Goal: Information Seeking & Learning: Learn about a topic

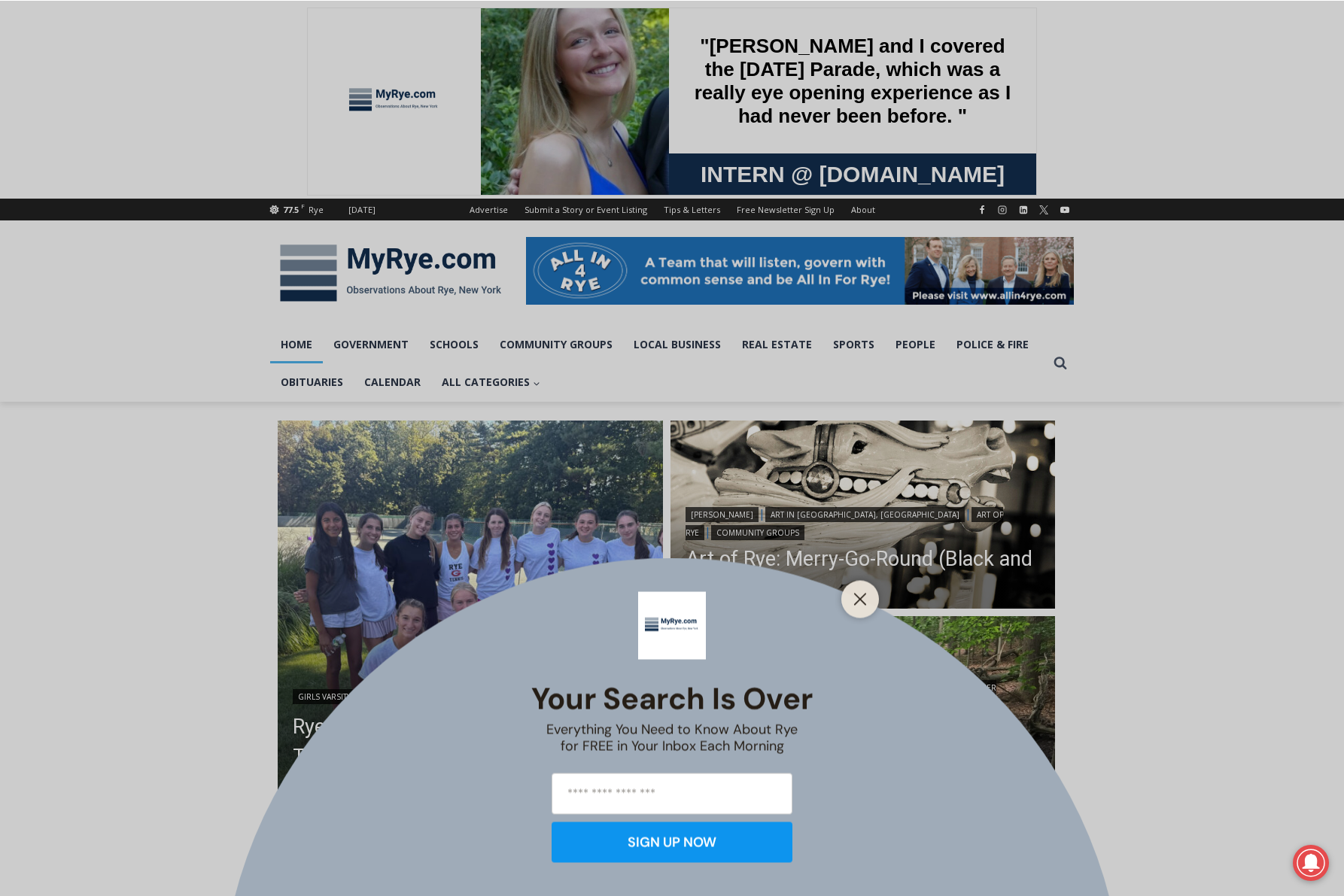
click at [1059, 363] on div "Your Search is Over Everything You Need to Know About Rye for FREE in Your Inbo…" at bounding box center [672, 448] width 1344 height 896
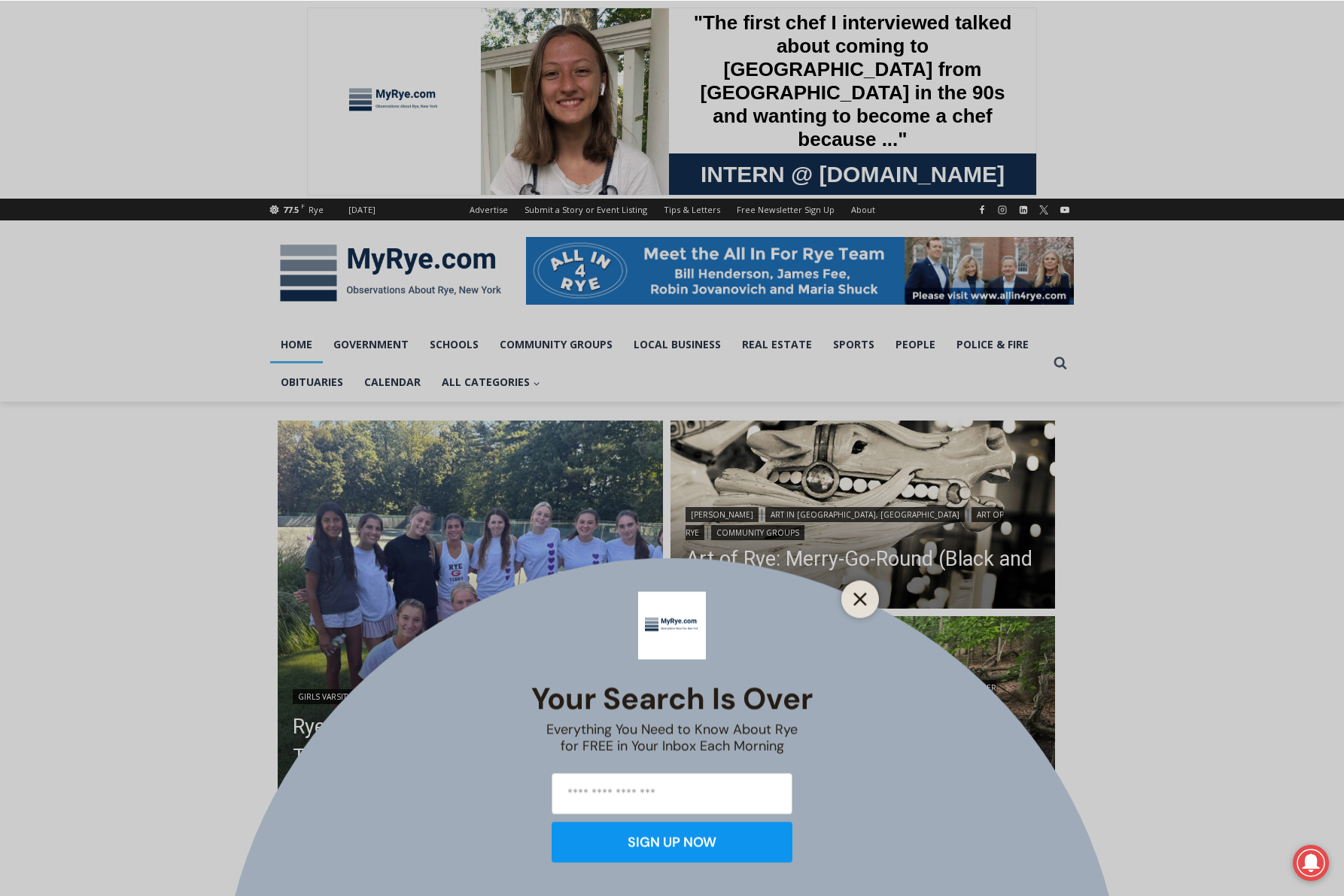
click at [861, 599] on icon "Close" at bounding box center [861, 599] width 14 height 14
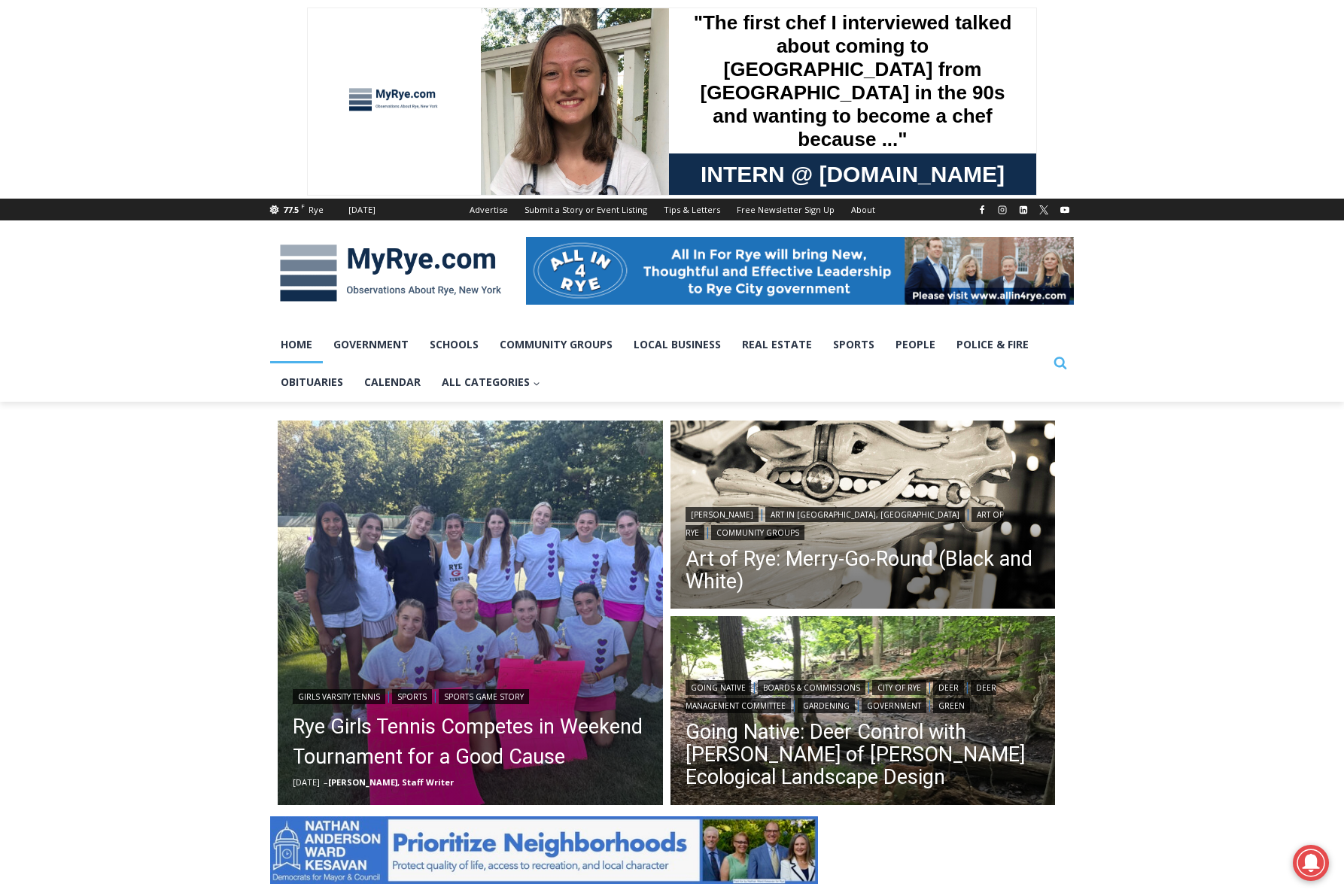
click at [1060, 360] on icon "Search" at bounding box center [1060, 363] width 14 height 14
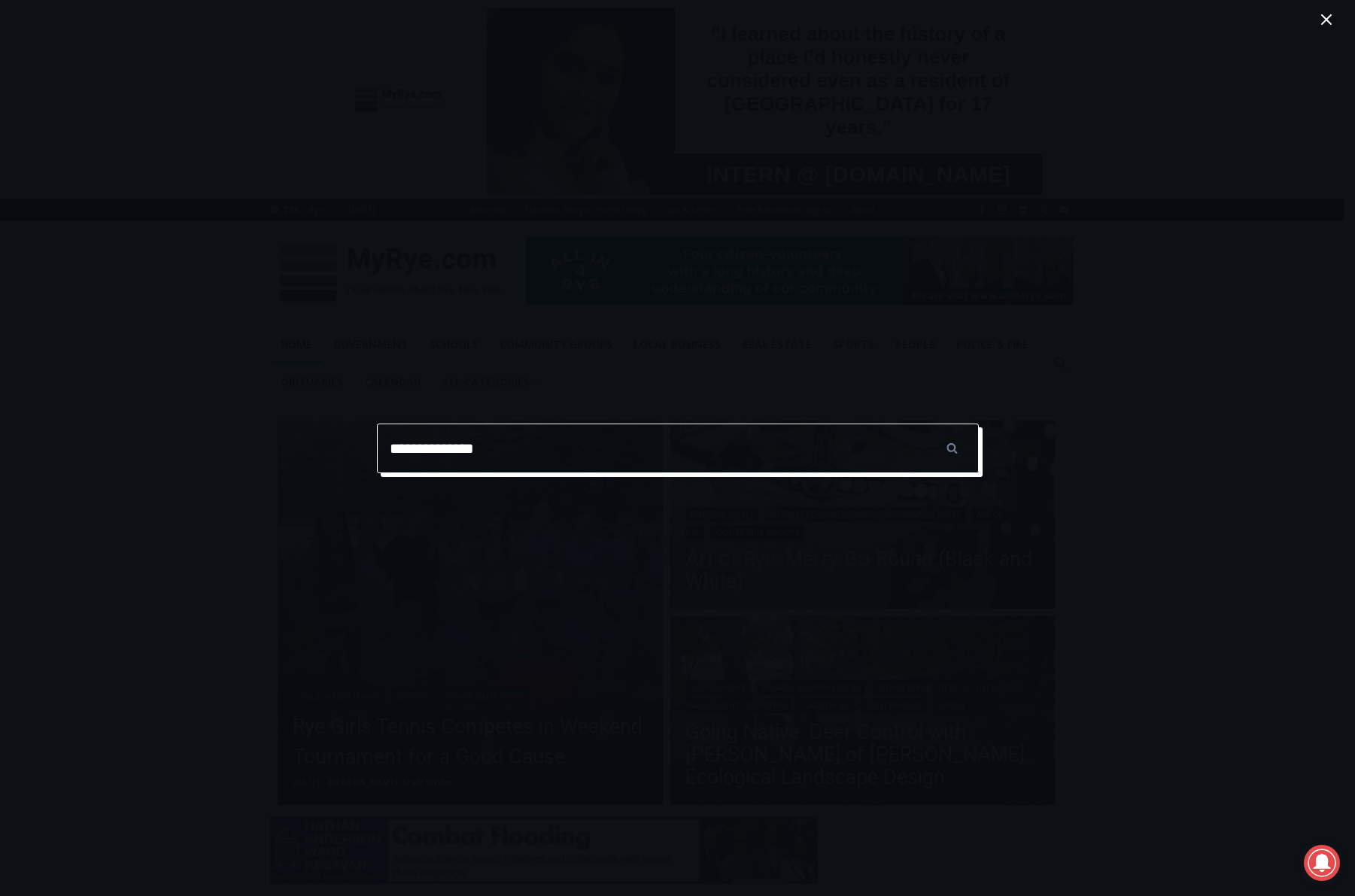
type input "**********"
click at [952, 448] on input "******" at bounding box center [952, 448] width 52 height 50
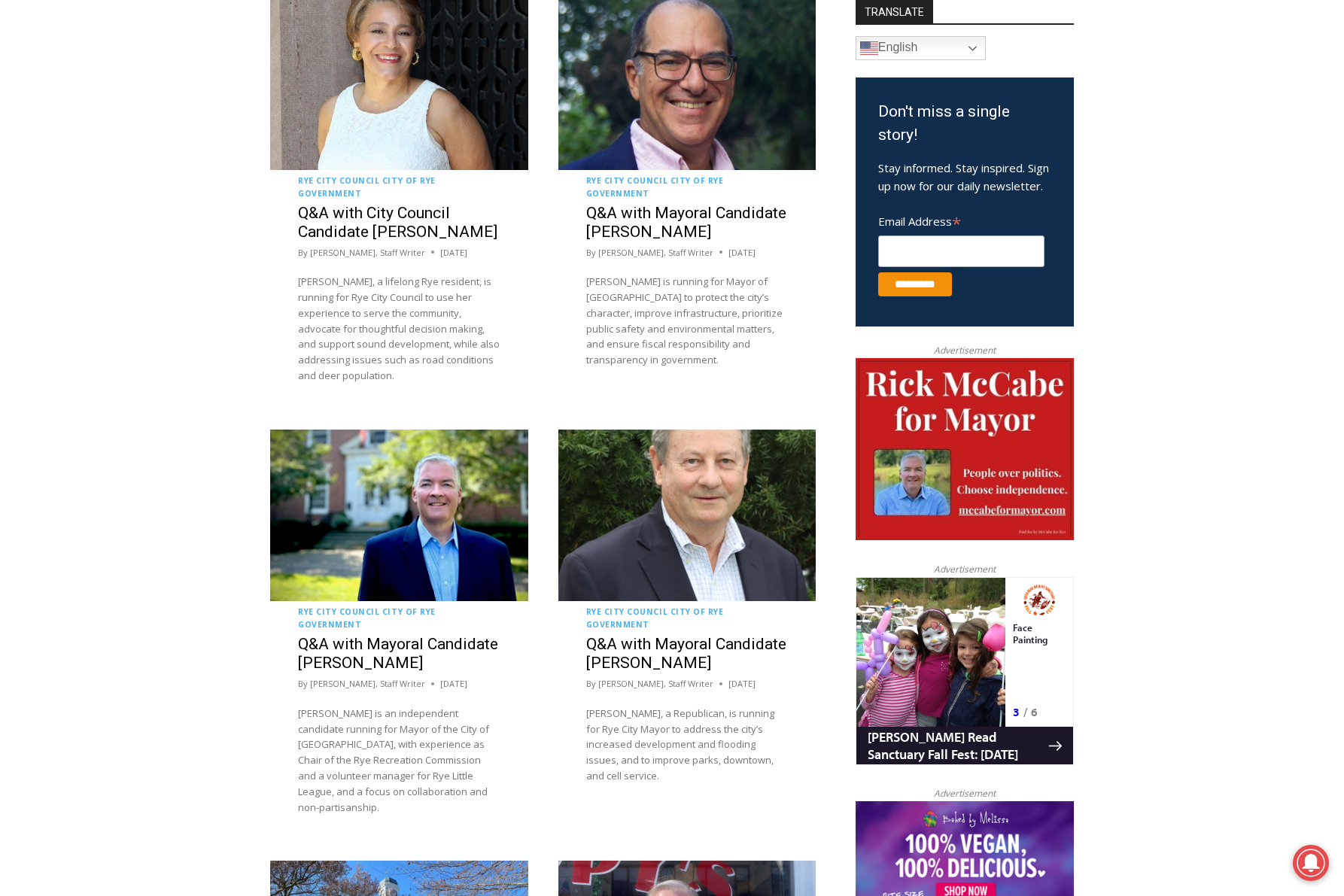
scroll to position [1057, 0]
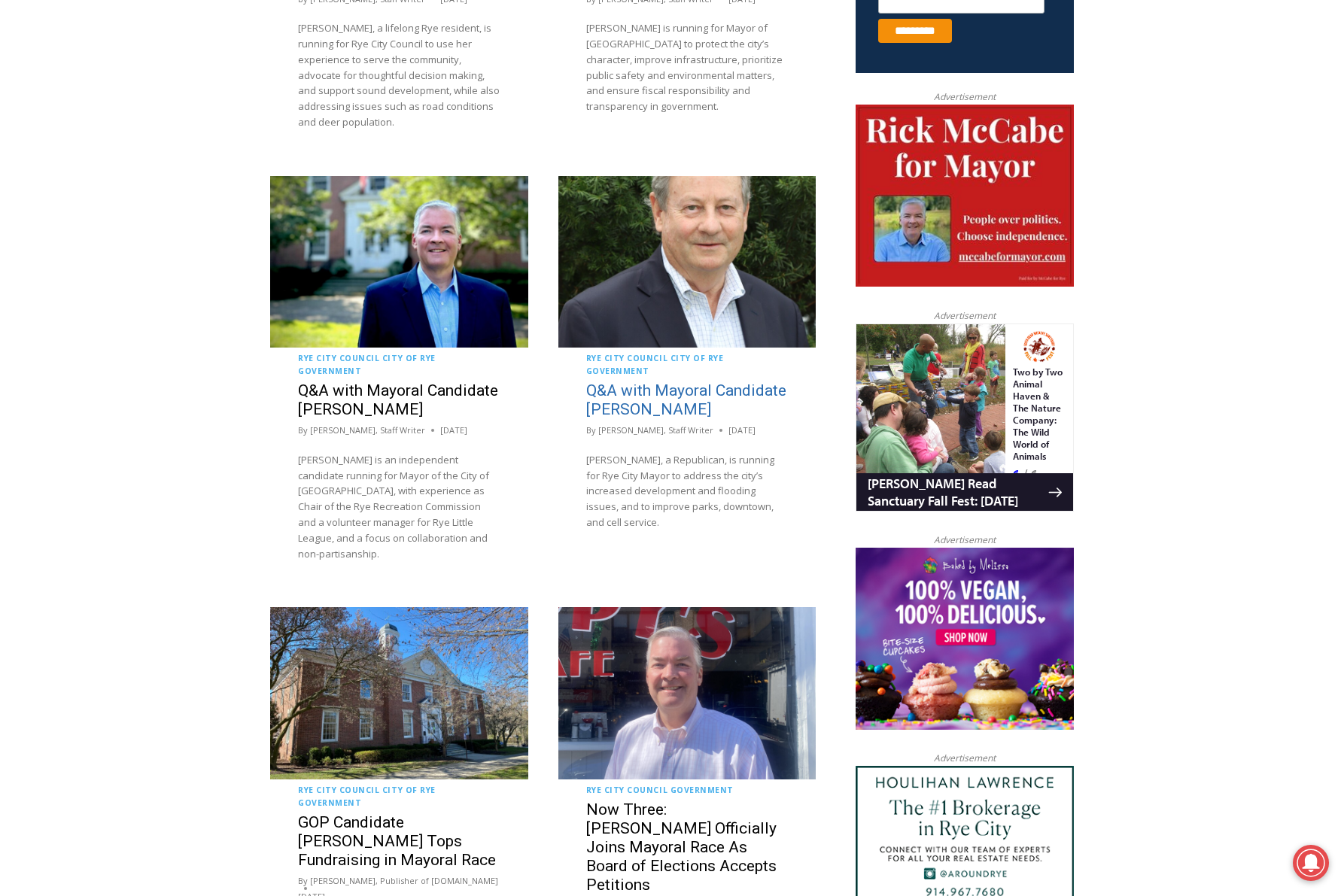
click at [673, 401] on link "Q&A with Mayoral Candidate [PERSON_NAME]" at bounding box center [686, 400] width 200 height 37
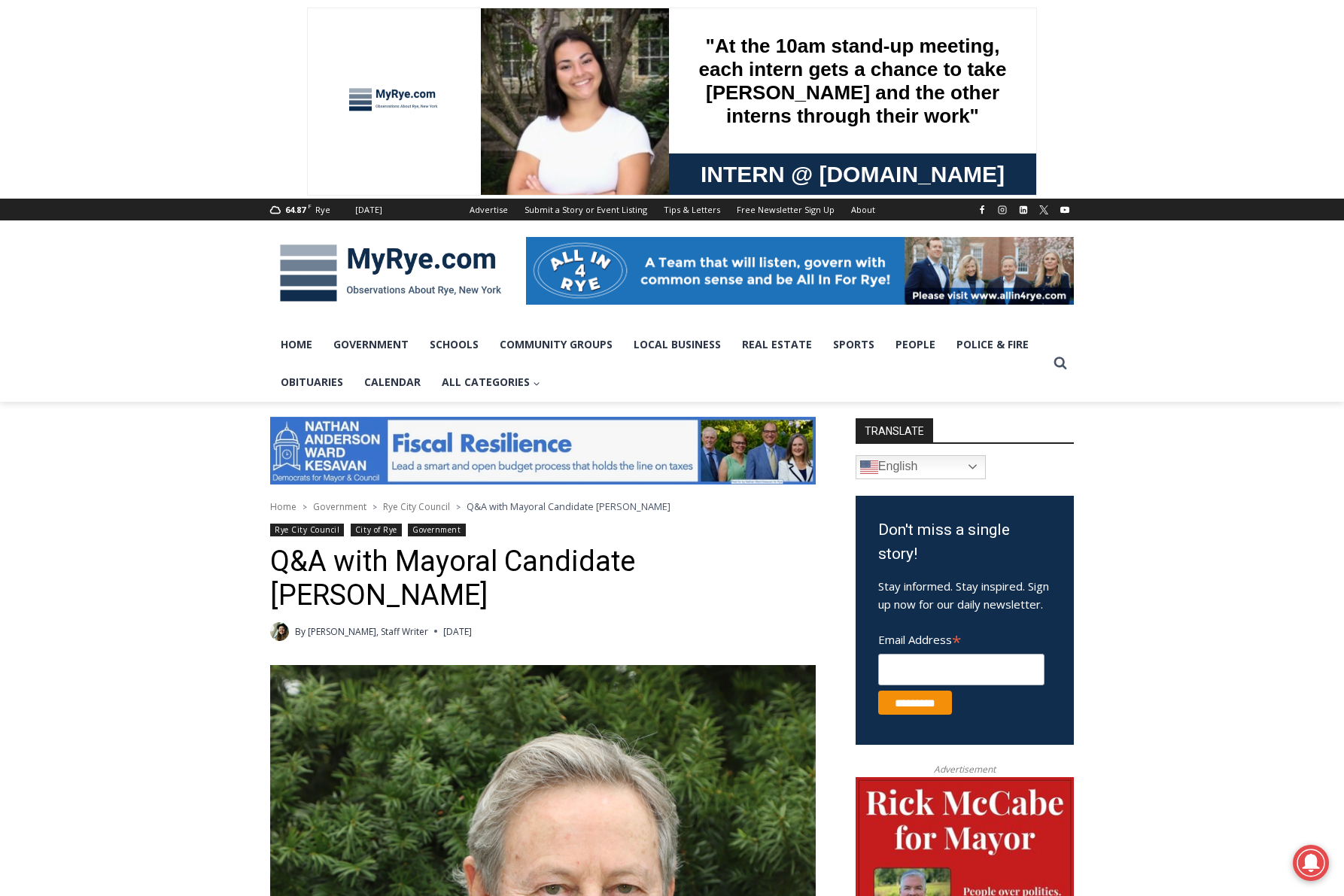
drag, startPoint x: 273, startPoint y: 564, endPoint x: 434, endPoint y: 598, distance: 164.6
click at [434, 598] on h1 "Q&A with Mayoral Candidate [PERSON_NAME]" at bounding box center [543, 578] width 545 height 69
copy h1 "Q&A with Mayoral Candidate [PERSON_NAME]"
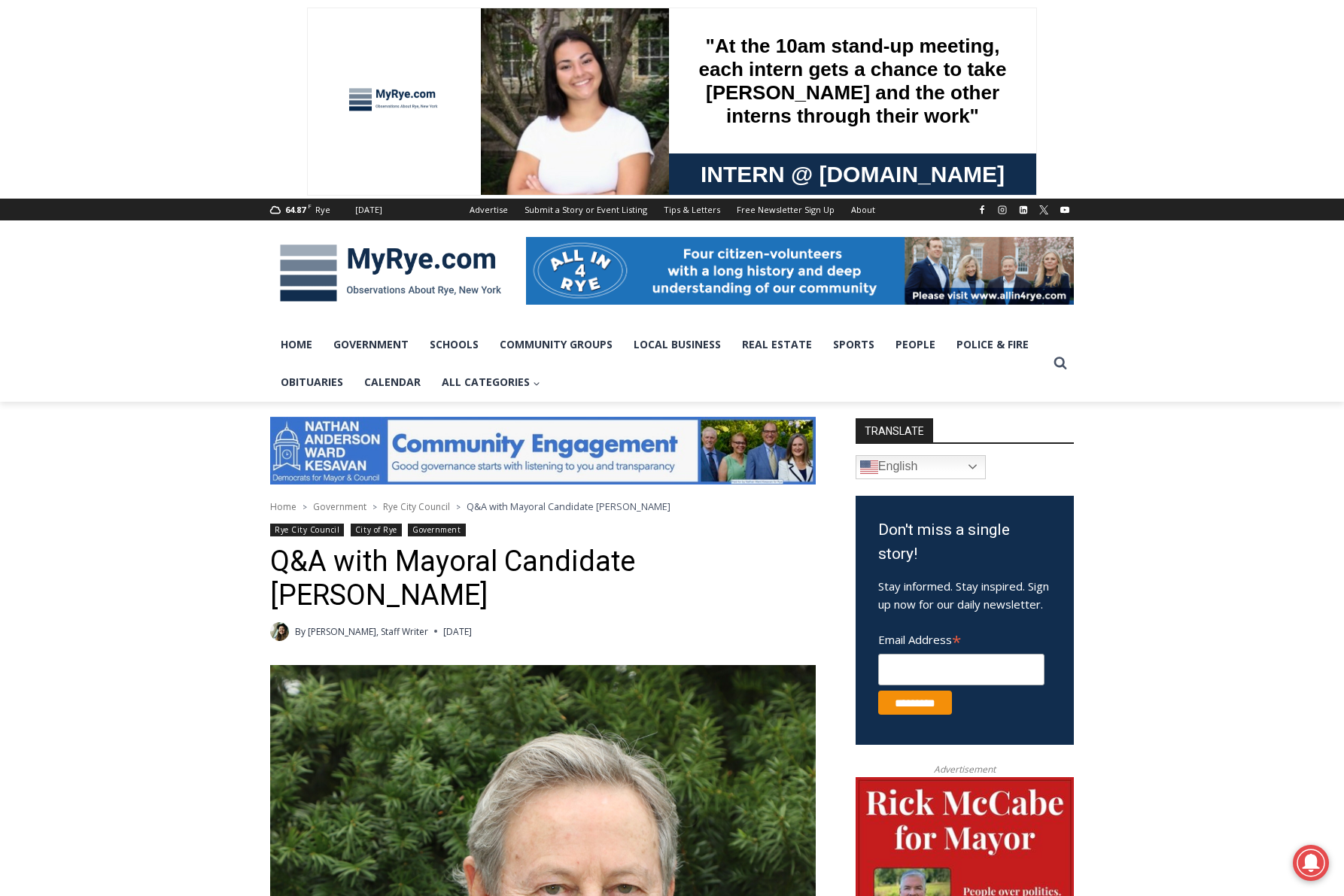
click at [437, 581] on h1 "Q&A with Mayoral Candidate [PERSON_NAME]" at bounding box center [543, 578] width 545 height 69
drag, startPoint x: 408, startPoint y: 596, endPoint x: 262, endPoint y: 555, distance: 151.6
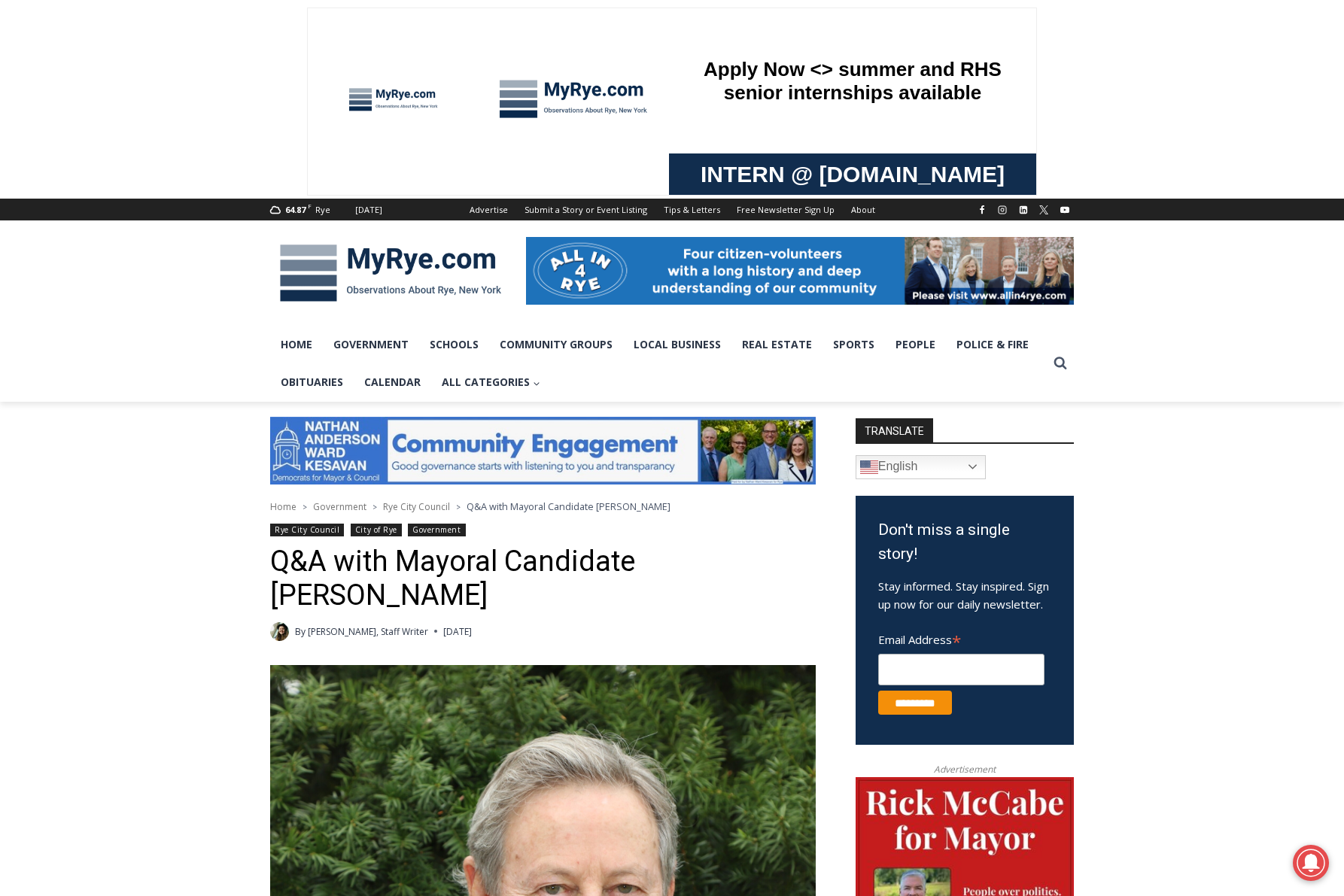
copy h1 "Q&A with Mayoral Candidate [PERSON_NAME]"
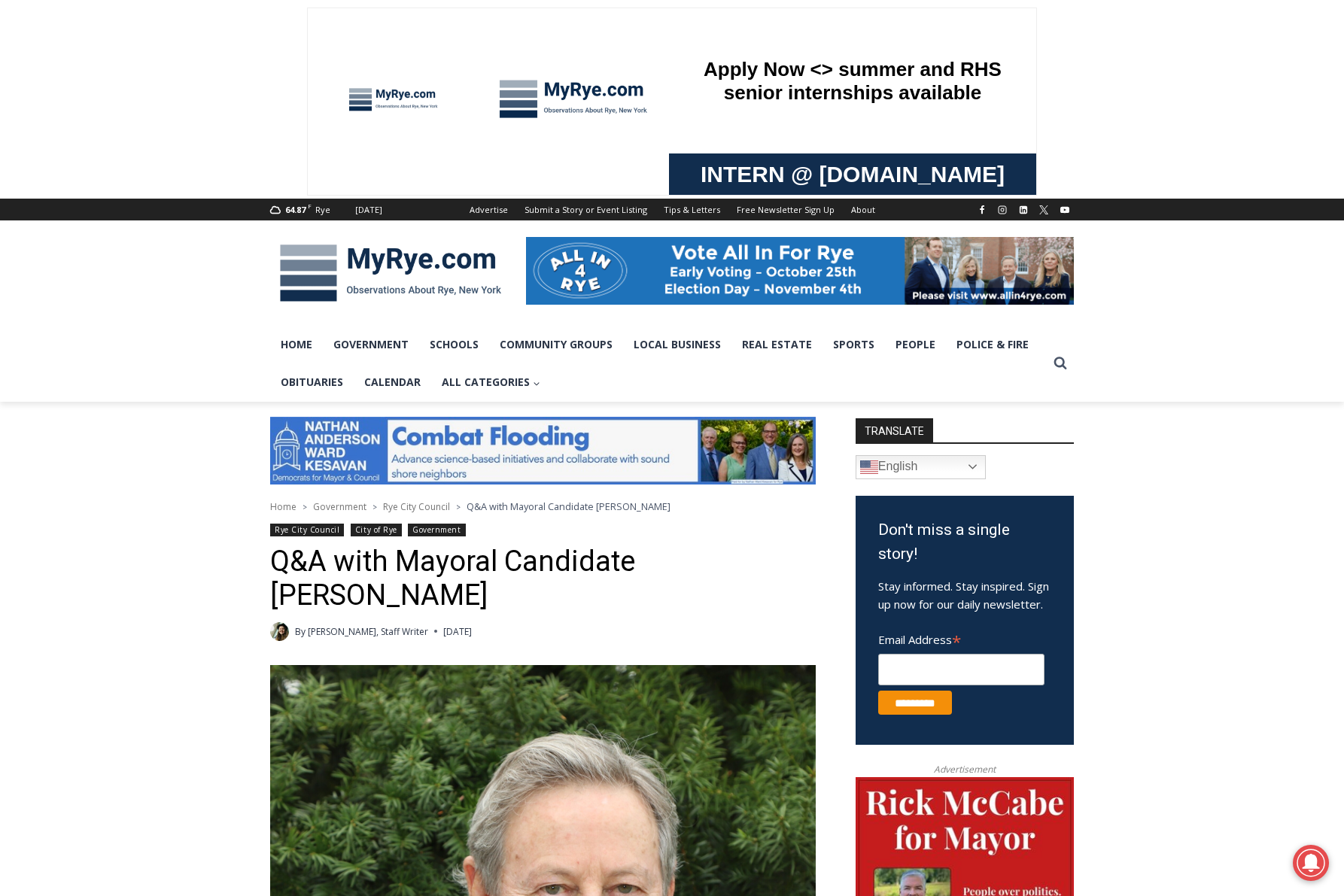
drag, startPoint x: 432, startPoint y: 634, endPoint x: 517, endPoint y: 638, distance: 85.1
click at [517, 638] on div "By Tucker Smith, Staff Writer September 16, 2025 September 13, 2025" at bounding box center [543, 631] width 545 height 19
click at [521, 637] on div "By Tucker Smith, Staff Writer September 16, 2025 September 13, 2025" at bounding box center [543, 631] width 545 height 19
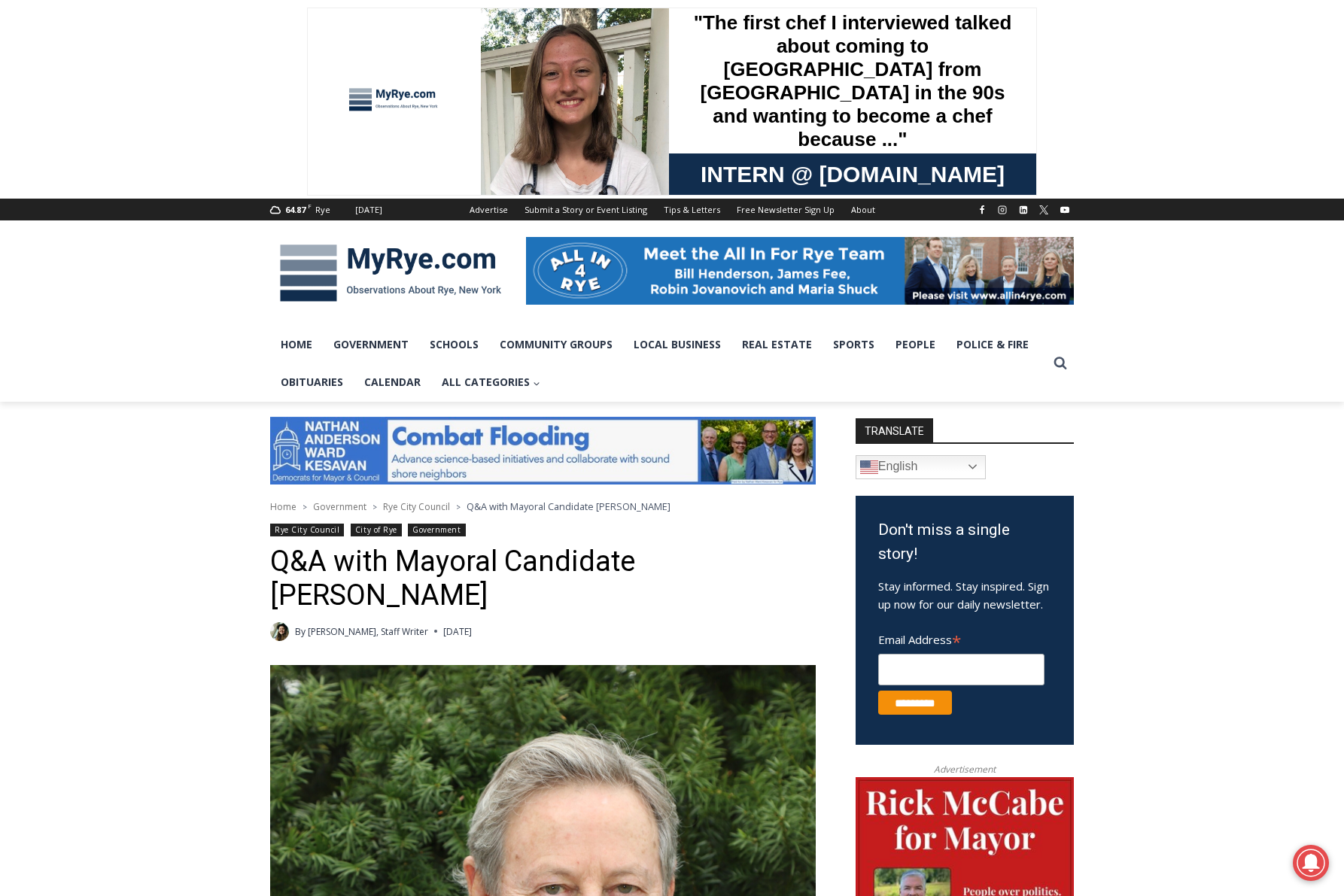
drag, startPoint x: 514, startPoint y: 634, endPoint x: 295, endPoint y: 636, distance: 219.0
click at [295, 636] on div "By Tucker Smith, Staff Writer September 16, 2025 September 13, 2025" at bounding box center [543, 631] width 545 height 19
copy div "By Tucker Smith, Staff Writer September 16, 2025"
